Goal: Information Seeking & Learning: Learn about a topic

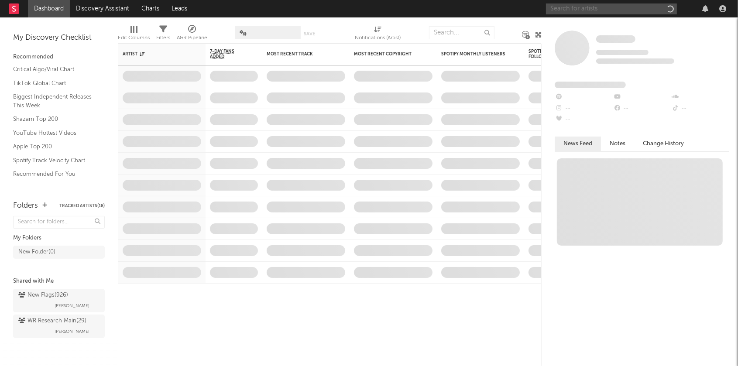
click at [576, 8] on input "text" at bounding box center [611, 8] width 131 height 11
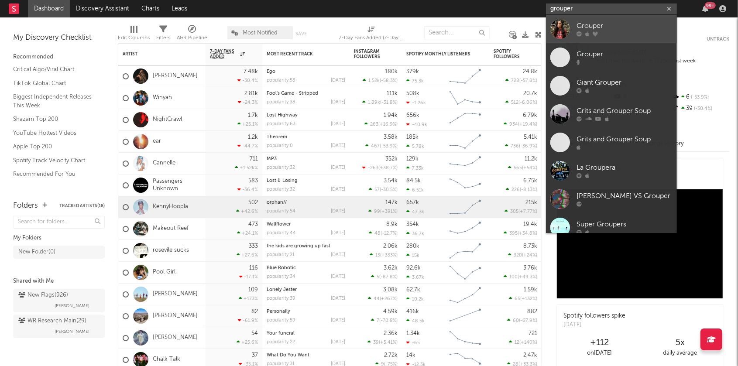
type input "grouper"
click at [580, 27] on div "Grouper" at bounding box center [624, 26] width 96 height 10
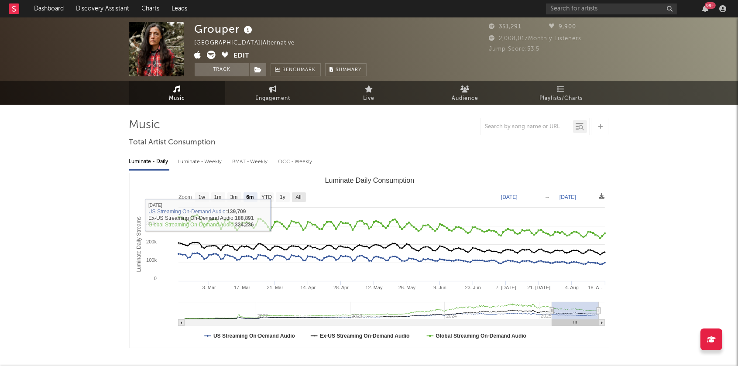
click at [298, 199] on text "All" at bounding box center [298, 198] width 6 height 6
select select "All"
type input "[DATE]"
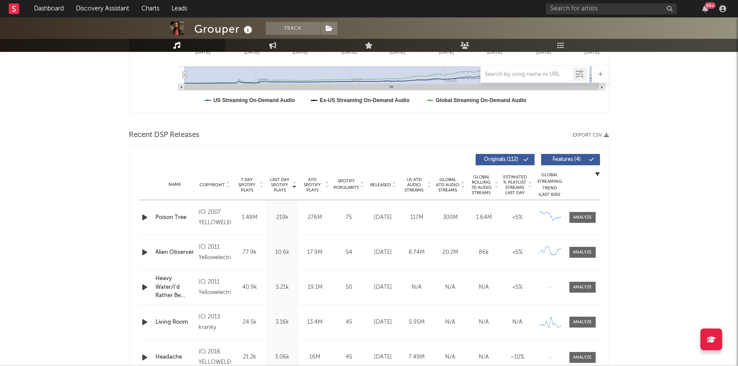
scroll to position [300, 0]
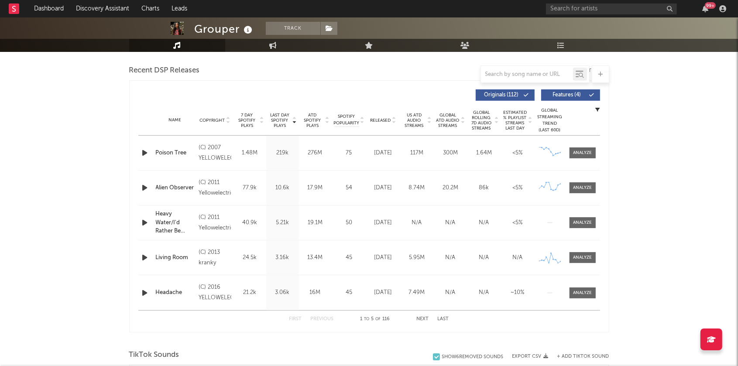
click at [227, 118] on icon at bounding box center [228, 118] width 4 height 3
click at [295, 120] on icon at bounding box center [294, 121] width 4 height 3
click at [144, 222] on icon "button" at bounding box center [145, 222] width 9 height 11
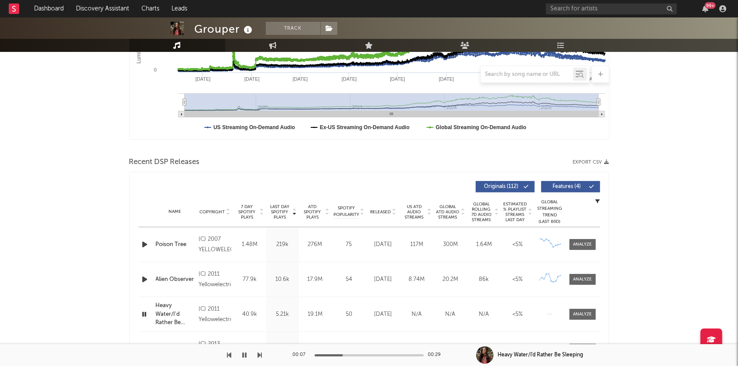
scroll to position [95, 0]
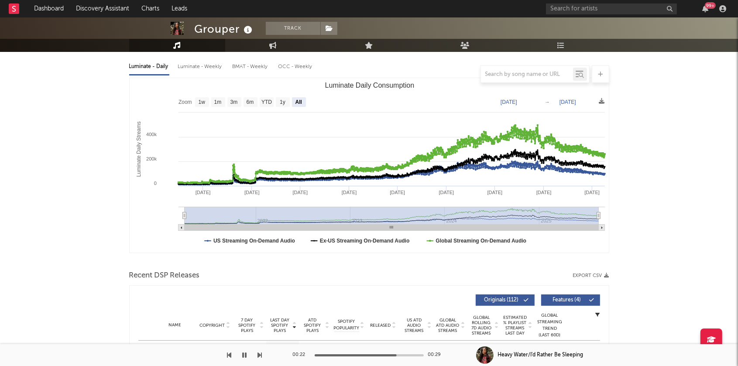
click at [245, 354] on icon "button" at bounding box center [245, 355] width 4 height 7
